Goal: Transaction & Acquisition: Purchase product/service

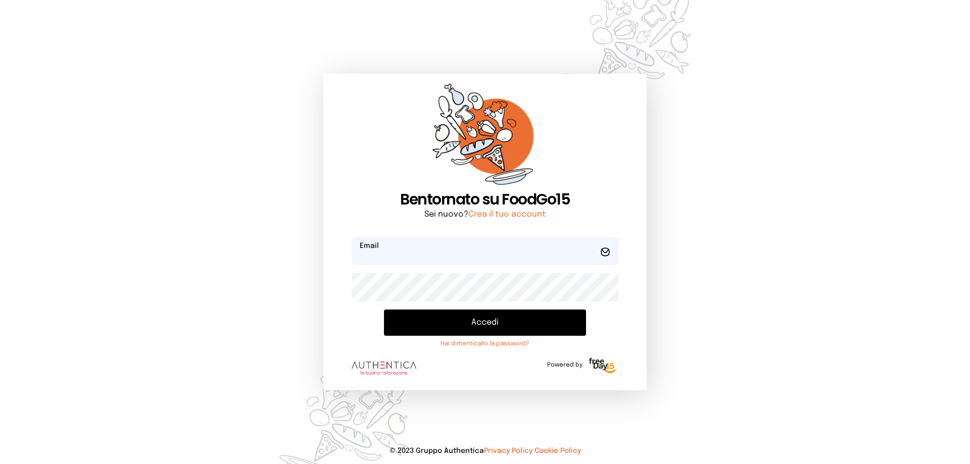
type input "**********"
click at [493, 320] on button "Accedi" at bounding box center [485, 323] width 202 height 26
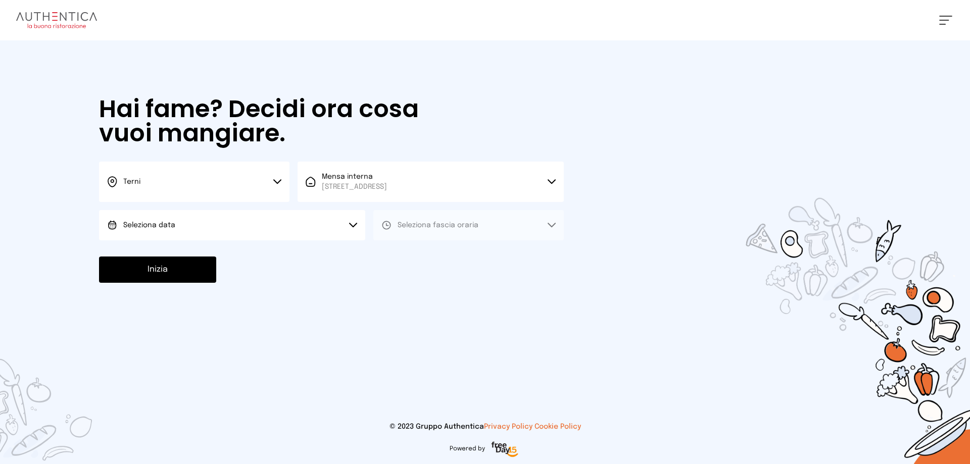
click at [203, 233] on button "Seleziona data" at bounding box center [232, 225] width 266 height 30
click at [173, 257] on span "[DATE], [DATE]" at bounding box center [147, 253] width 49 height 10
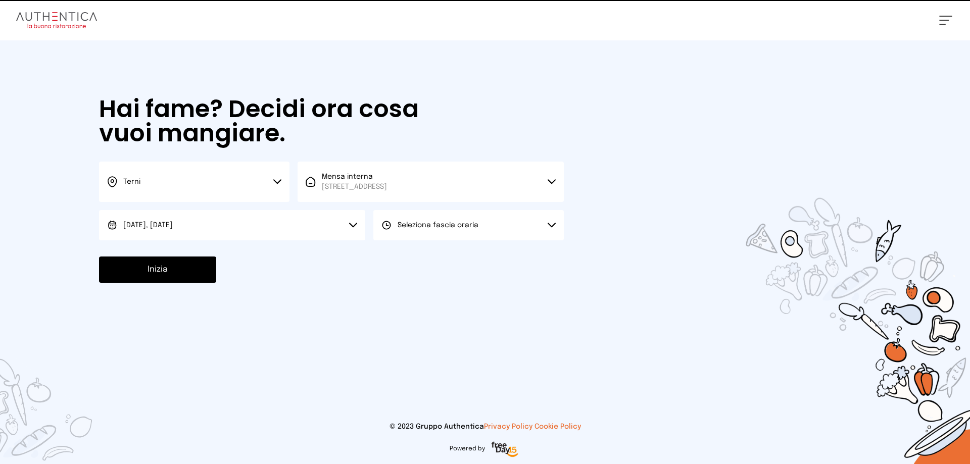
click at [445, 234] on button "Seleziona fascia oraria" at bounding box center [468, 225] width 190 height 30
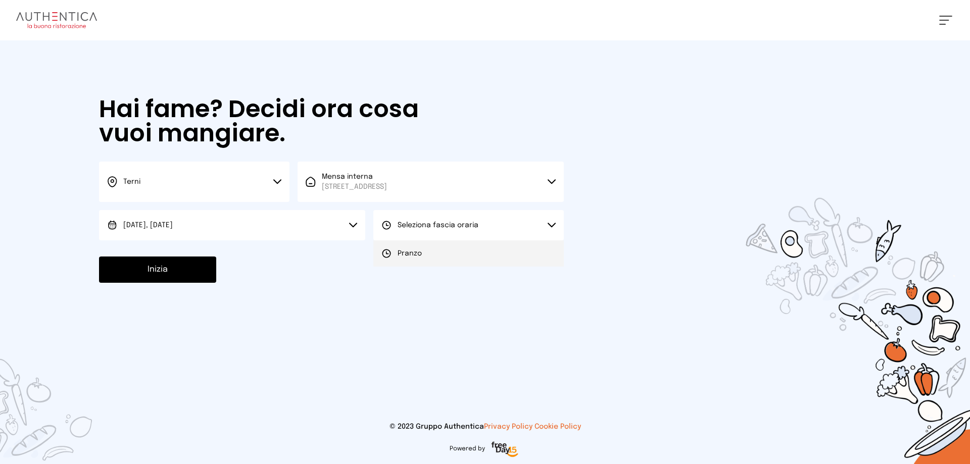
click at [420, 255] on span "Pranzo" at bounding box center [409, 253] width 24 height 10
click at [145, 272] on button "Inizia" at bounding box center [157, 270] width 117 height 26
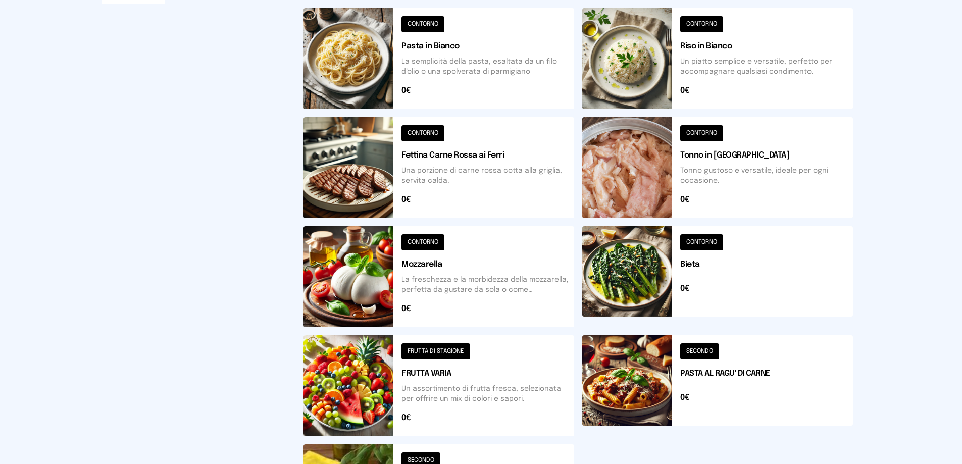
scroll to position [303, 0]
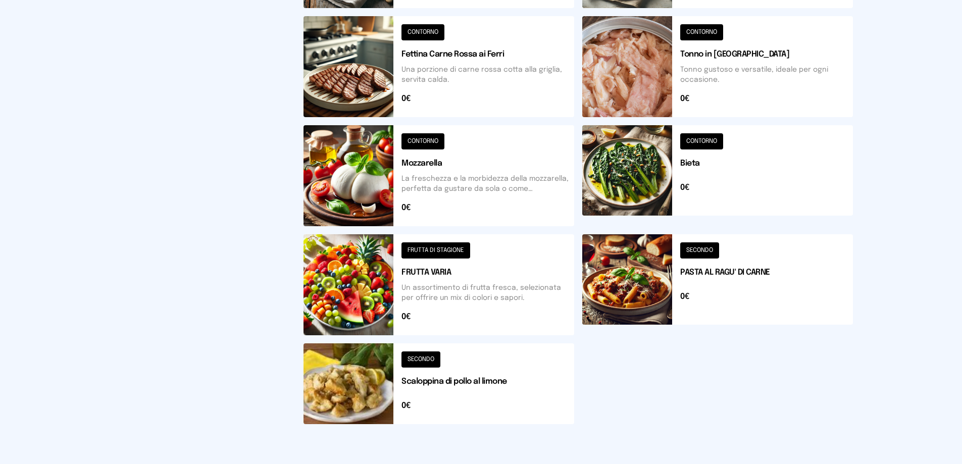
click at [452, 384] on button at bounding box center [438, 383] width 271 height 81
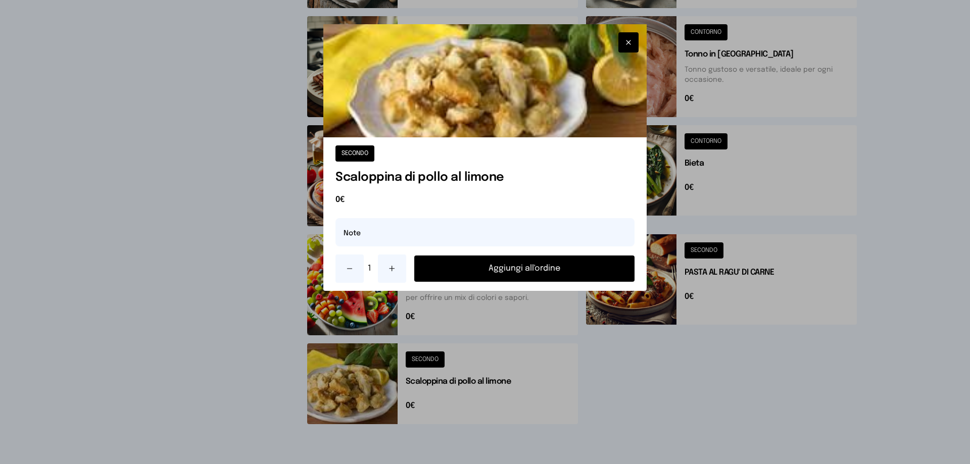
click at [519, 267] on button "Aggiungi all'ordine" at bounding box center [524, 269] width 220 height 26
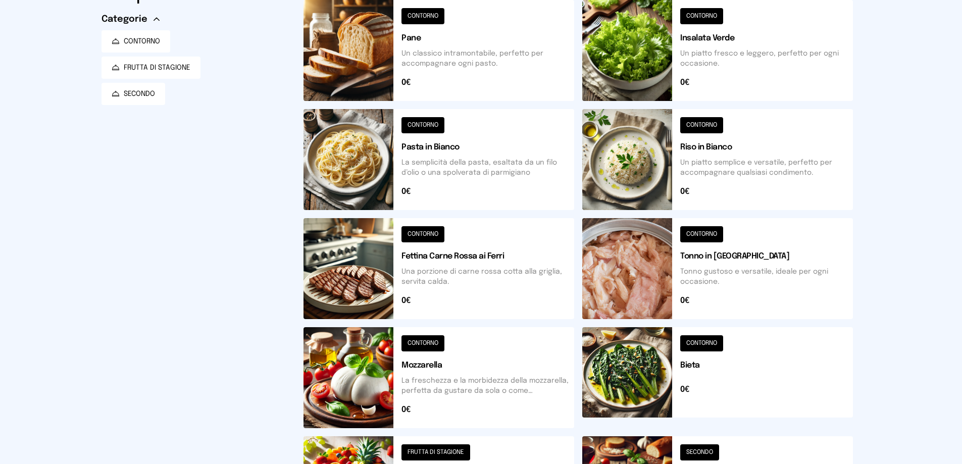
scroll to position [50, 0]
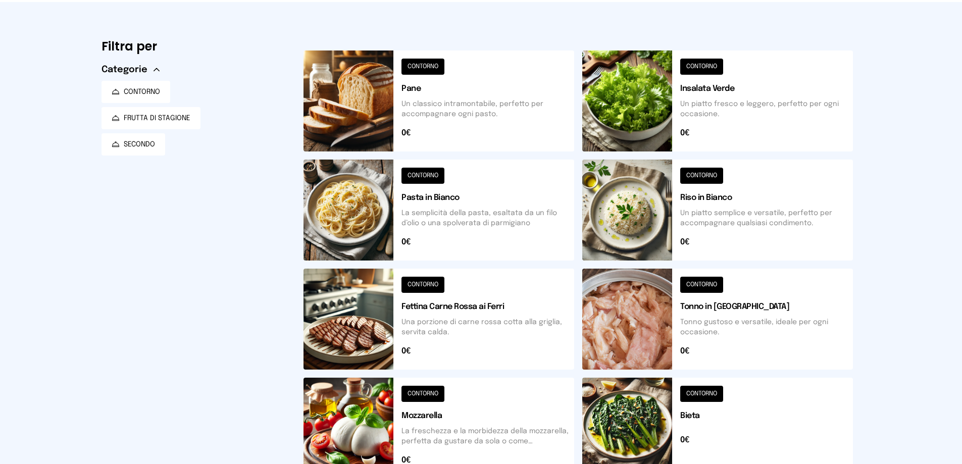
click at [707, 396] on button at bounding box center [717, 428] width 271 height 101
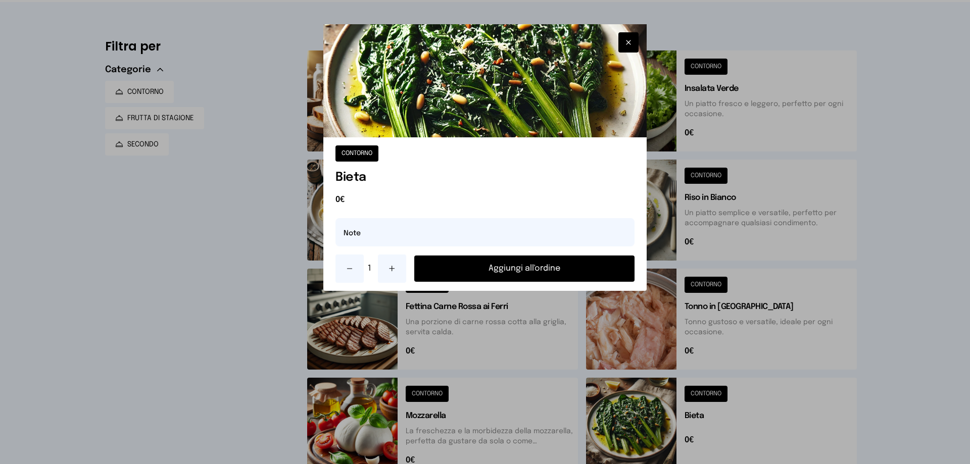
click at [481, 272] on button "Aggiungi all'ordine" at bounding box center [524, 269] width 220 height 26
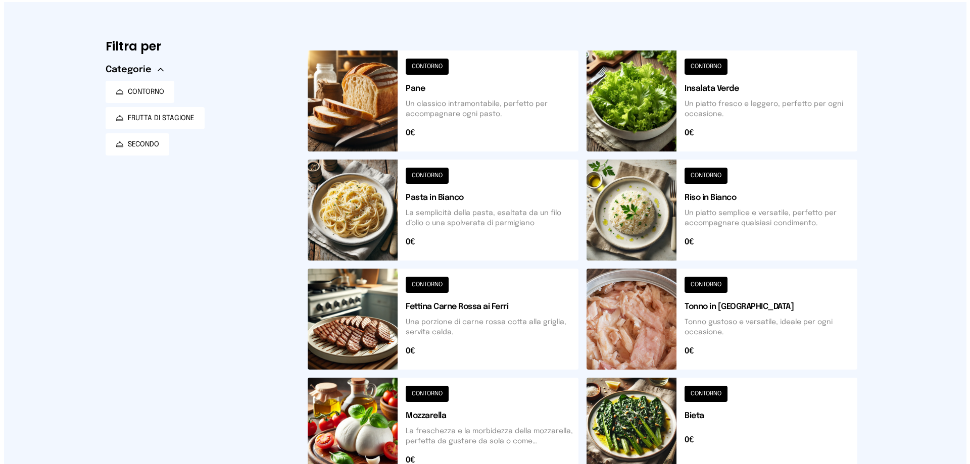
scroll to position [0, 0]
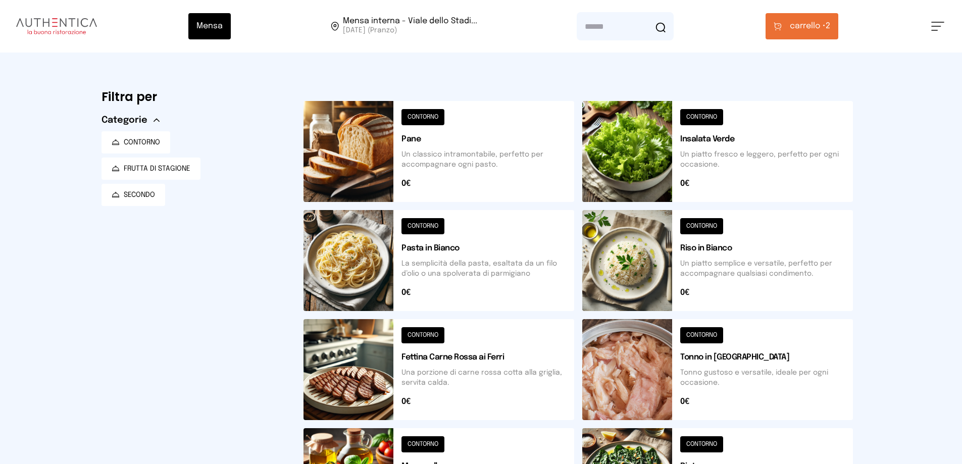
click at [805, 24] on span "carrello •" at bounding box center [808, 26] width 36 height 12
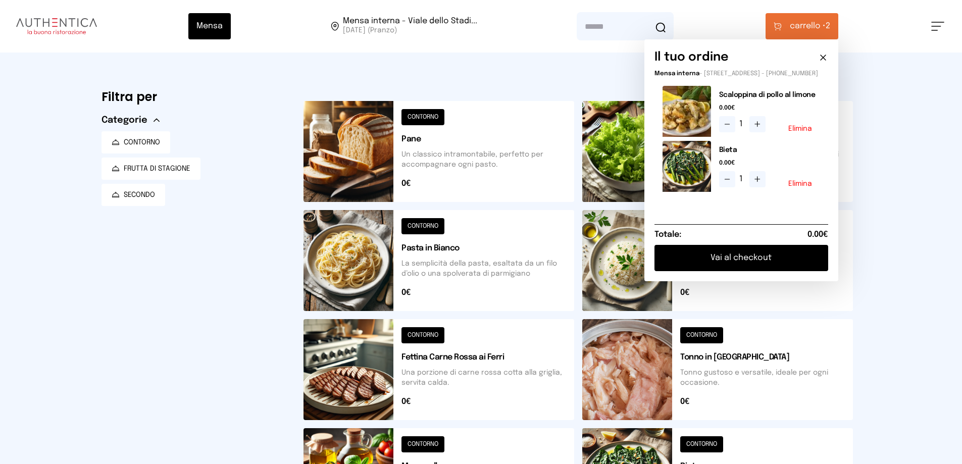
click at [731, 268] on button "Vai al checkout" at bounding box center [741, 258] width 174 height 26
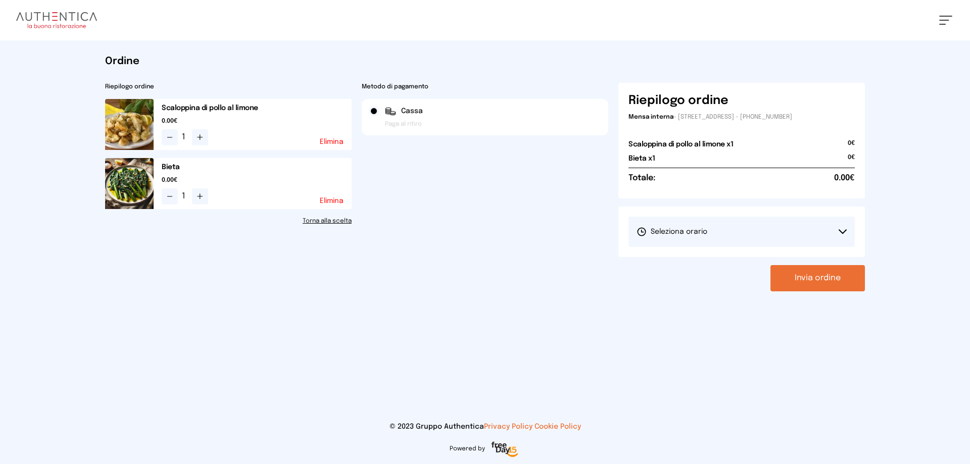
click at [669, 228] on span "Seleziona orario" at bounding box center [671, 232] width 71 height 10
click at [660, 261] on span "1° Turno (13:00 - 15:00)" at bounding box center [674, 260] width 76 height 10
click at [819, 274] on button "Invia ordine" at bounding box center [817, 278] width 94 height 26
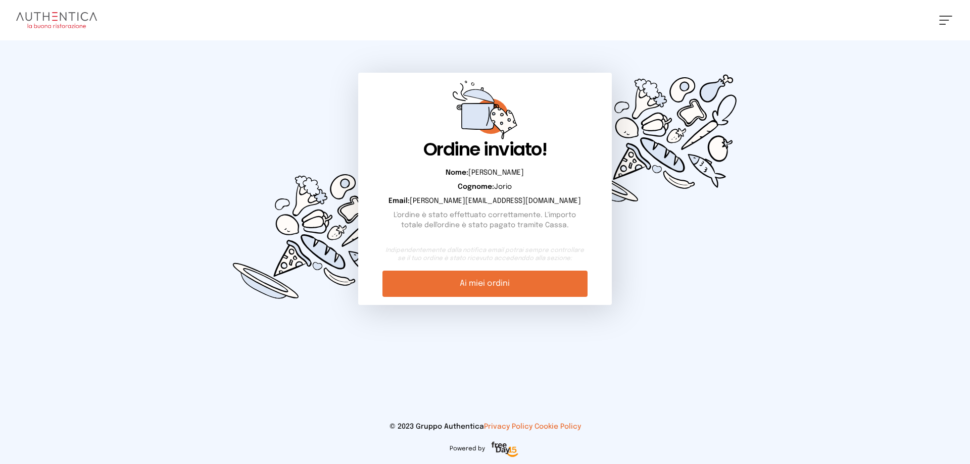
click at [791, 263] on div "Ordine inviato! Nome: [PERSON_NAME]: [PERSON_NAME]: [PERSON_NAME][EMAIL_ADDRESS…" at bounding box center [485, 188] width 776 height 297
